Goal: Find specific page/section: Find specific page/section

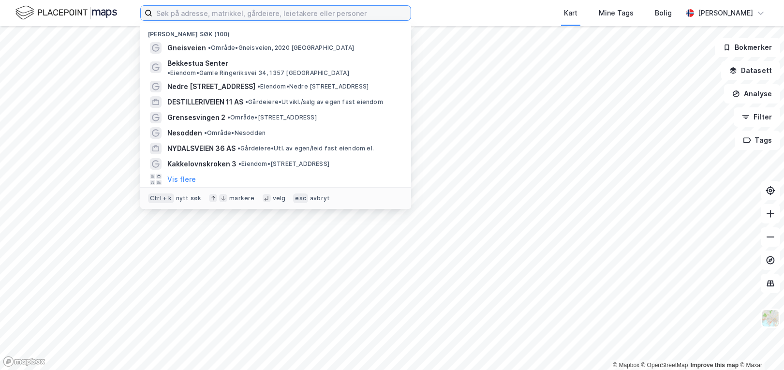
click at [215, 10] on input at bounding box center [281, 13] width 258 height 15
paste input "[STREET_ADDRESS][DATE]"
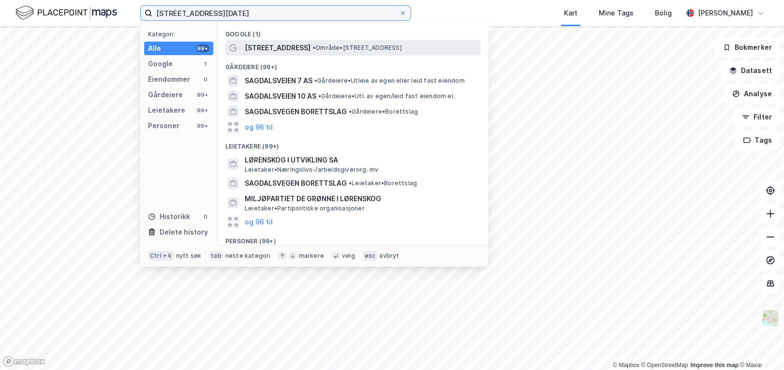
type input "[STREET_ADDRESS][DATE]"
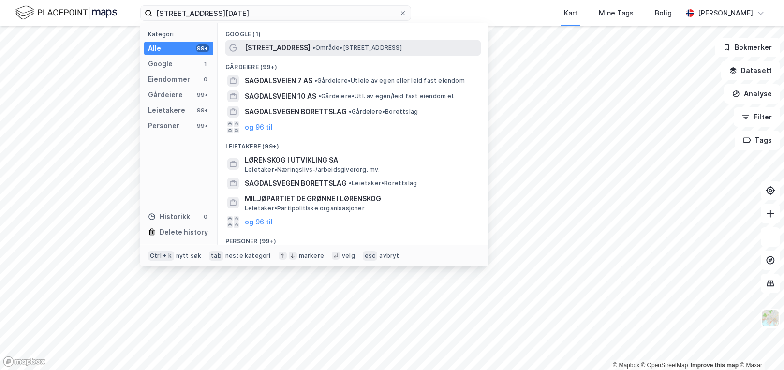
click at [264, 46] on span "[STREET_ADDRESS]" at bounding box center [278, 48] width 66 height 12
